Goal: Information Seeking & Learning: Check status

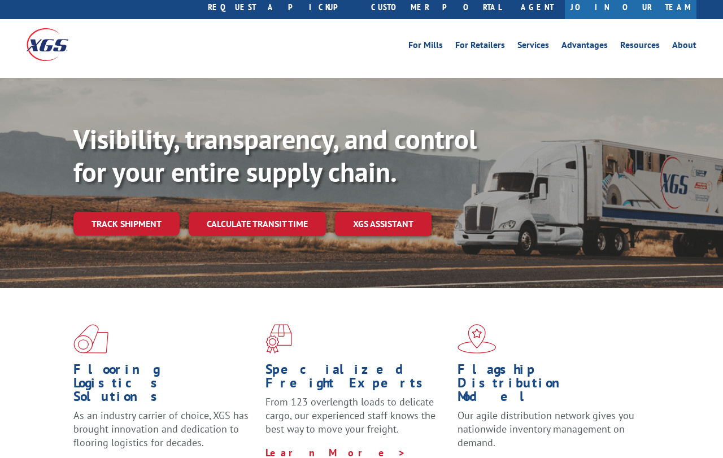
scroll to position [29, 0]
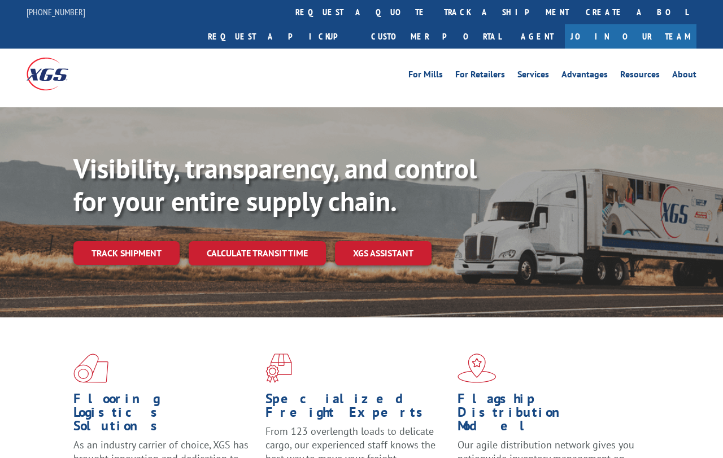
scroll to position [3, 0]
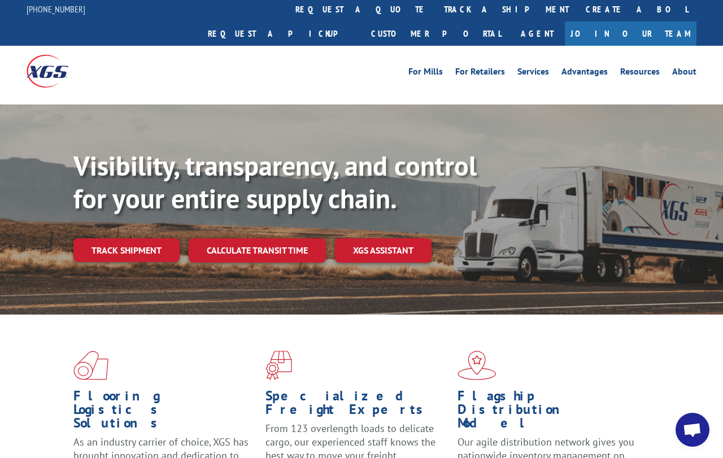
click at [103, 238] on link "Track shipment" at bounding box center [126, 250] width 106 height 24
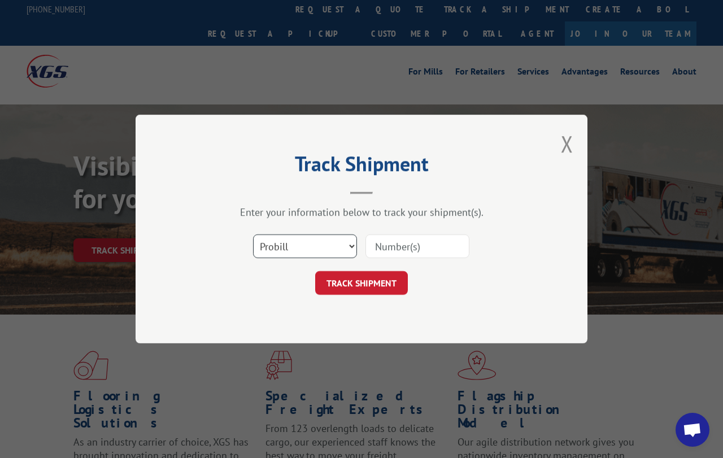
click at [340, 252] on select "Select category... Probill BOL PO" at bounding box center [305, 246] width 104 height 24
select select "bol"
click at [419, 247] on input at bounding box center [417, 246] width 104 height 24
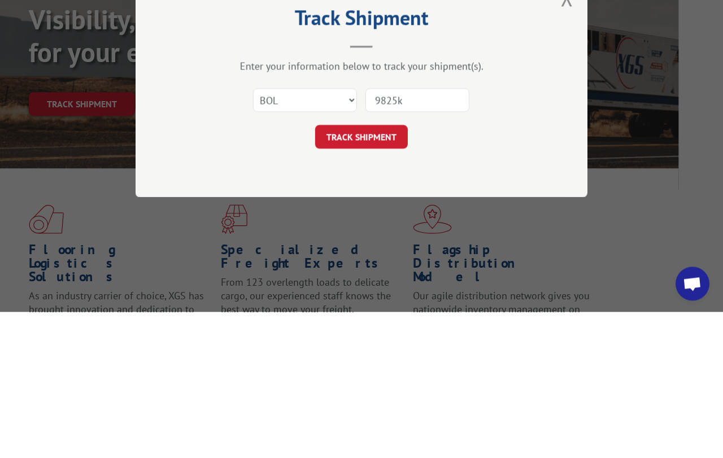
type input "9825km"
click at [391, 271] on button "TRACK SHIPMENT" at bounding box center [361, 283] width 93 height 24
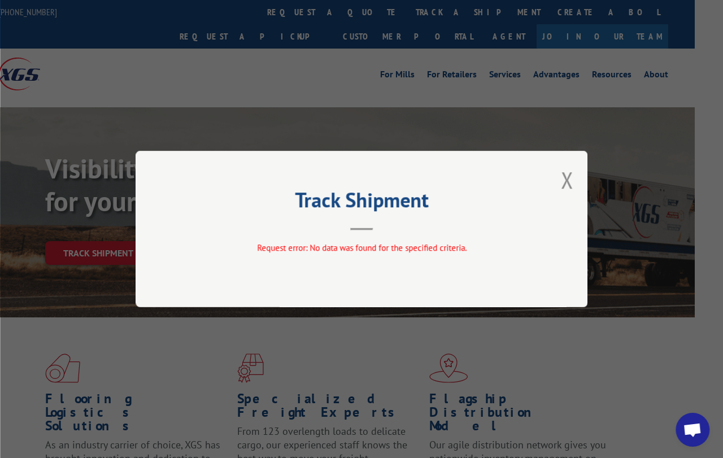
scroll to position [0, 0]
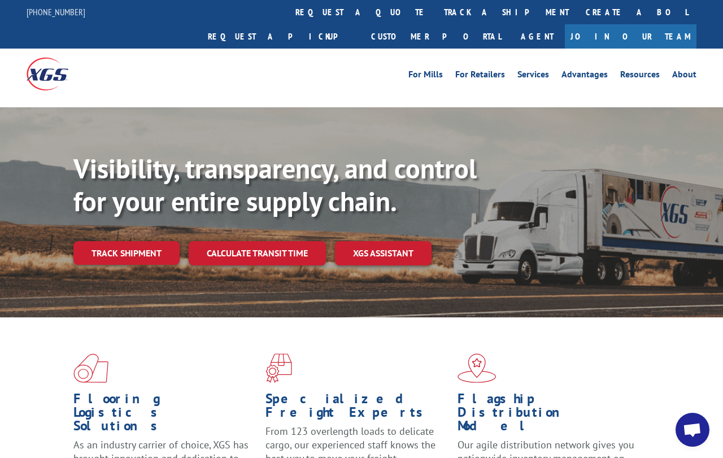
click at [667, 239] on div "Visibility, transparency, and control for your entire supply chain. Track shipm…" at bounding box center [397, 231] width 649 height 158
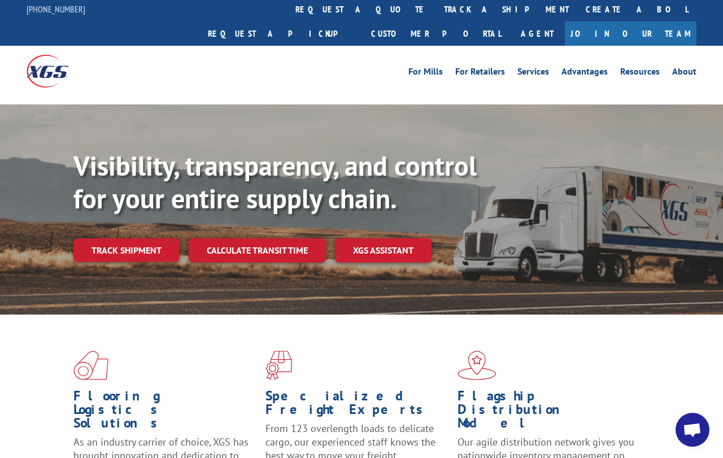
click at [435, 2] on link "track a shipment" at bounding box center [506, 9] width 142 height 24
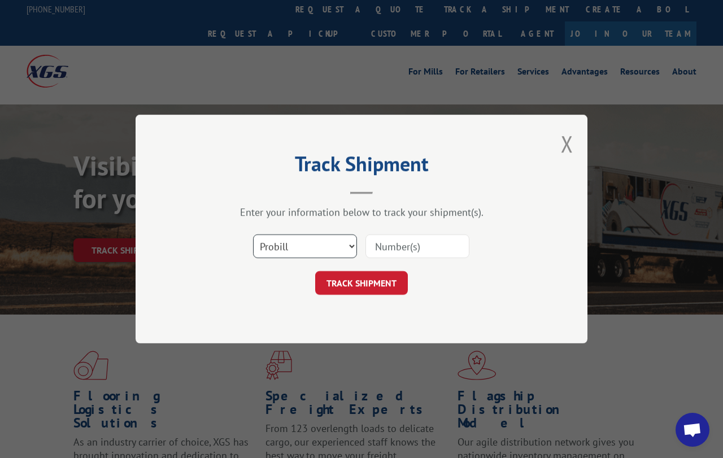
click at [339, 247] on select "Select category... Probill BOL PO" at bounding box center [305, 246] width 104 height 24
select select "bol"
click at [453, 255] on input at bounding box center [417, 246] width 104 height 24
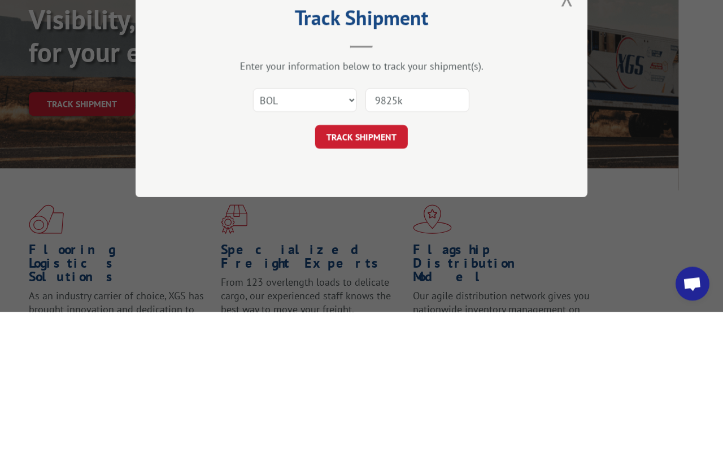
type input "9825km"
click at [369, 271] on button "TRACK SHIPMENT" at bounding box center [361, 283] width 93 height 24
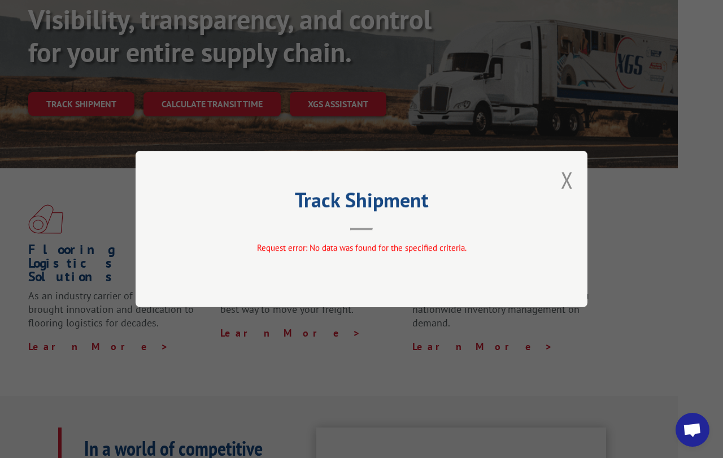
click at [578, 171] on div "Track Shipment Request error: No data was found for the specified criteria." at bounding box center [362, 229] width 452 height 156
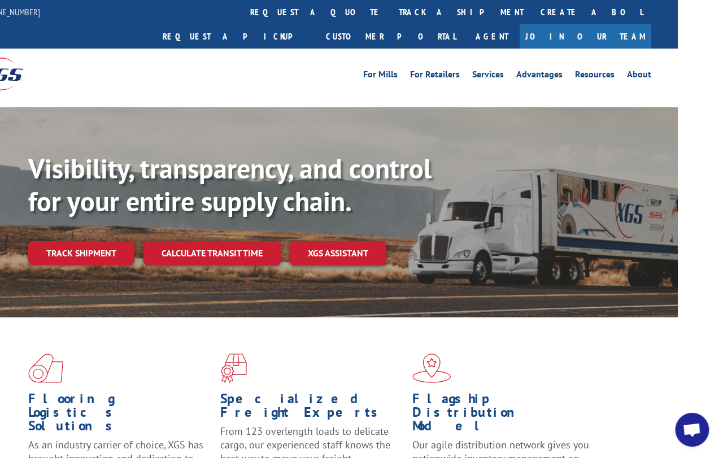
scroll to position [0, 45]
click at [390, 14] on link "track a shipment" at bounding box center [461, 12] width 142 height 24
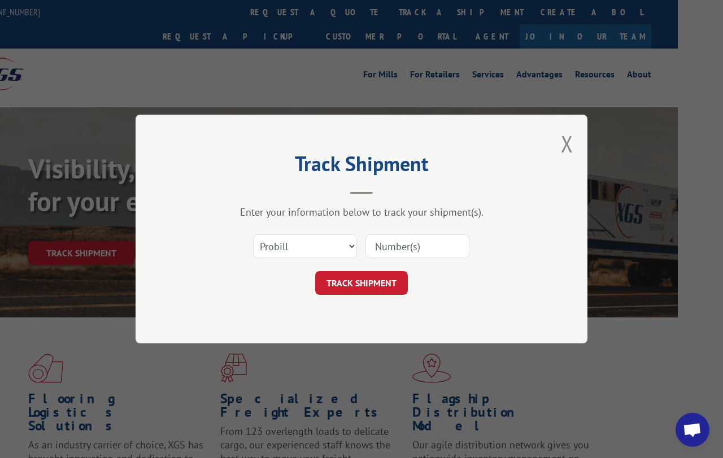
click at [425, 248] on input at bounding box center [417, 246] width 104 height 24
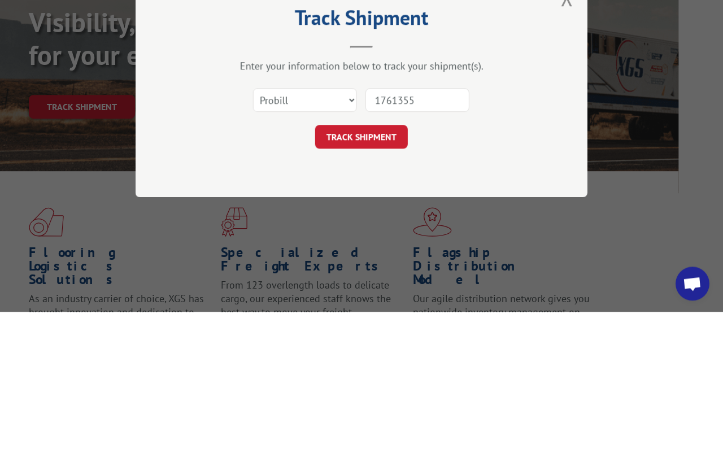
type input "17613559"
click at [365, 271] on button "TRACK SHIPMENT" at bounding box center [361, 283] width 93 height 24
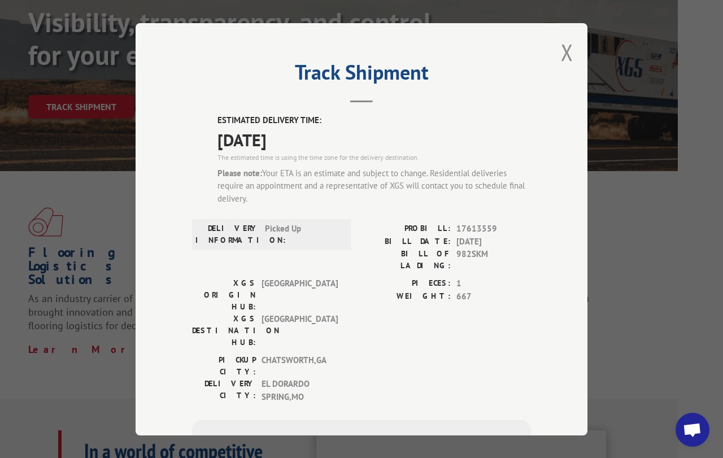
scroll to position [0, 0]
click at [572, 37] on button "Close modal" at bounding box center [567, 52] width 12 height 30
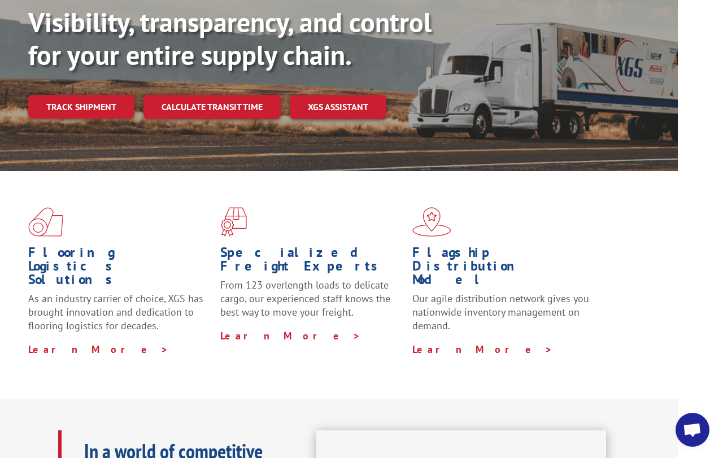
scroll to position [146, 45]
